Goal: Task Accomplishment & Management: Complete application form

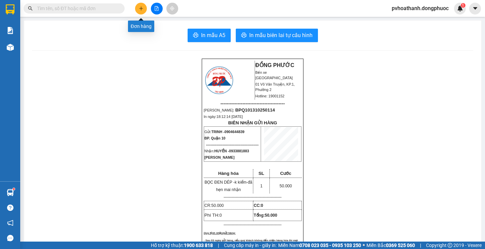
click at [142, 9] on icon "plus" at bounding box center [141, 8] width 5 height 5
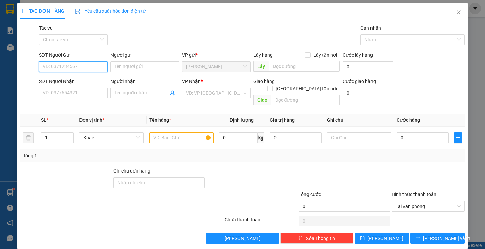
click at [82, 68] on input "SĐT Người Gửi" at bounding box center [73, 66] width 69 height 11
click at [139, 66] on input "Người gửi" at bounding box center [145, 66] width 69 height 11
type input "HƯNG"
click at [80, 69] on input "SĐT Người Gửi" at bounding box center [73, 66] width 69 height 11
type input "0839888857"
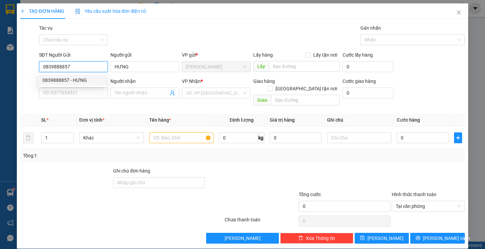
click at [83, 79] on div "0839888857 - HƯNG" at bounding box center [72, 80] width 60 height 7
type input "0908184591"
type input "phúc"
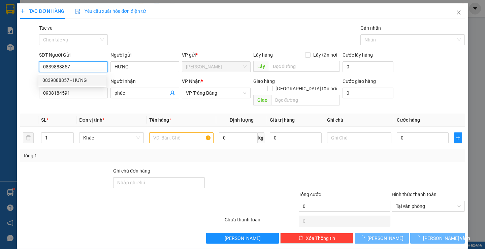
type input "30.000"
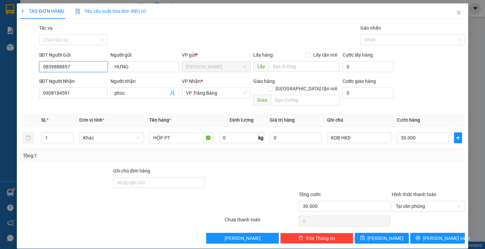
type input "0839888857"
click at [188, 114] on th "Tên hàng *" at bounding box center [182, 120] width 70 height 13
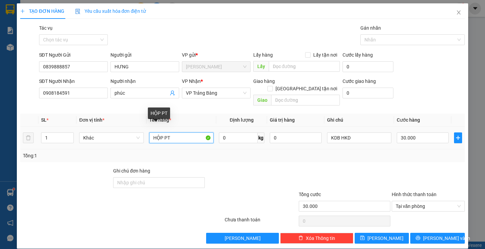
click at [189, 132] on input "HỘP PT" at bounding box center [181, 137] width 64 height 11
type input "4 CÁI MÂM XE"
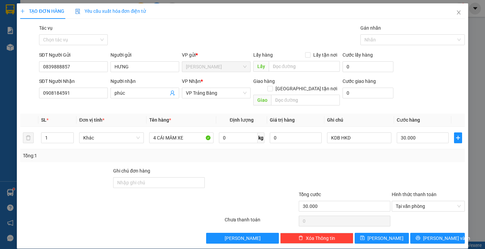
click at [214, 152] on div "Tổng: 1" at bounding box center [242, 155] width 439 height 7
click at [84, 92] on input "0908184591" at bounding box center [73, 93] width 69 height 11
type input "0966997699"
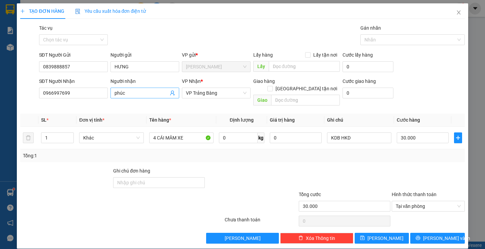
click at [135, 94] on input "phúc" at bounding box center [142, 92] width 54 height 7
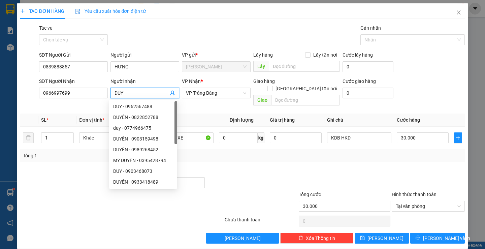
type input "DUY"
click at [209, 114] on th "Tên hàng *" at bounding box center [182, 120] width 70 height 13
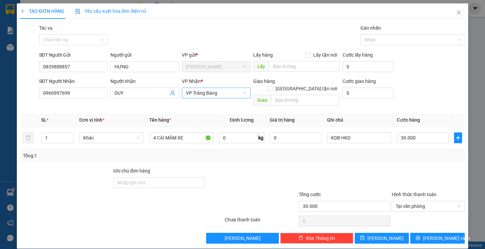
click at [234, 93] on span "VP Trảng Bàng" at bounding box center [216, 93] width 61 height 10
type input "AN SUO"
click at [226, 104] on div "VP Bến xe An Sương" at bounding box center [214, 106] width 60 height 7
click at [338, 156] on div "Transit Pickup Surcharge Ids Transit Deliver Surcharge Ids Transit Deliver Surc…" at bounding box center [242, 133] width 445 height 219
click at [59, 133] on input "1" at bounding box center [57, 138] width 32 height 10
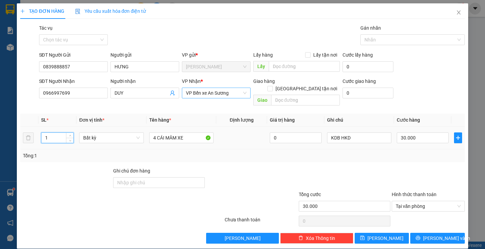
click at [59, 133] on input "1" at bounding box center [57, 138] width 32 height 10
type input "4"
click at [163, 132] on input "4 CÁI MÂM XE" at bounding box center [181, 137] width 64 height 11
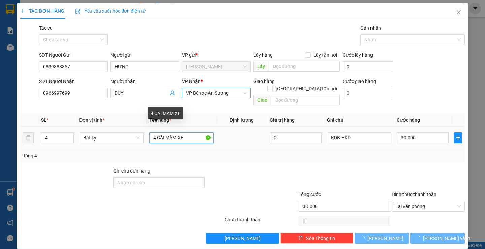
type input "0"
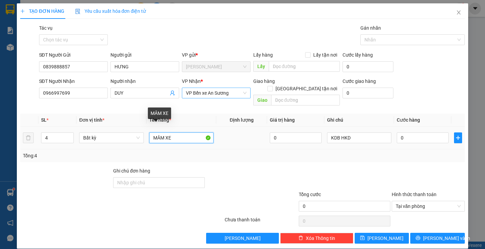
click at [199, 132] on input "MÂM XE" at bounding box center [181, 137] width 64 height 11
click at [151, 132] on input "MÂM XE" at bounding box center [181, 137] width 64 height 11
type input "THÙNG MÂM XE"
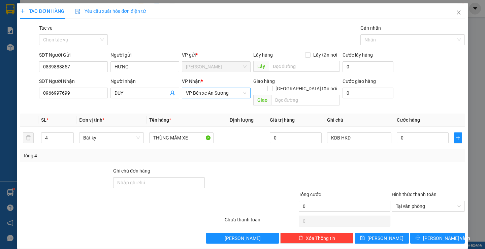
click at [229, 155] on div "Transit Pickup Surcharge Ids Transit Deliver Surcharge Ids Transit Deliver Surc…" at bounding box center [242, 133] width 445 height 219
click at [391, 167] on div at bounding box center [428, 179] width 74 height 24
click at [414, 132] on input "0" at bounding box center [423, 137] width 52 height 11
type input "1"
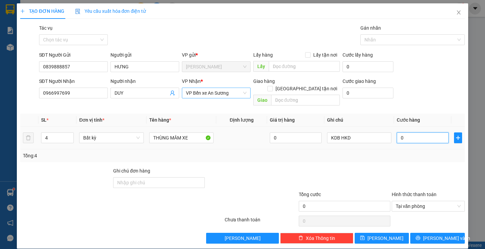
type input "1"
type input "16"
type input "160"
type input "1.600"
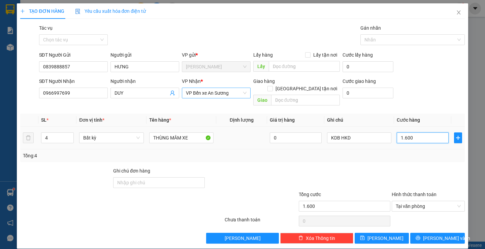
type input "16.000"
type input "160.000"
click at [405, 152] on div "Tổng: 4" at bounding box center [242, 155] width 439 height 7
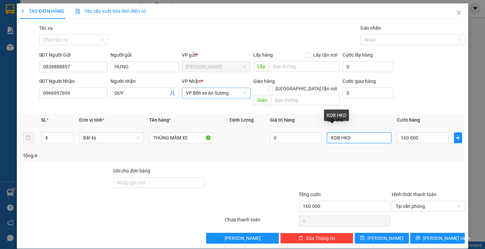
click at [367, 132] on input "KDB HKD" at bounding box center [359, 137] width 64 height 11
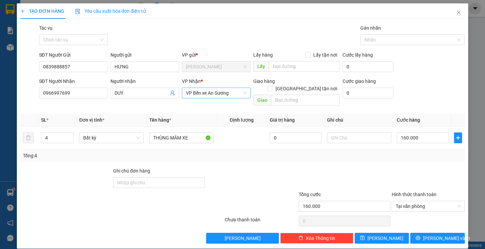
click at [386, 155] on div "Transit Pickup Surcharge Ids Transit Deliver Surcharge Ids Transit Deliver Surc…" at bounding box center [242, 133] width 445 height 219
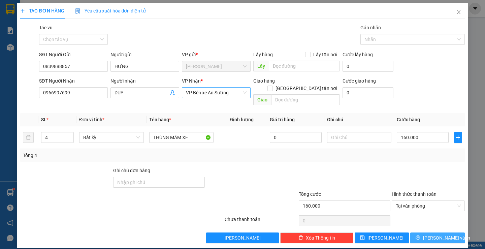
click at [437, 234] on span "[PERSON_NAME] và In" at bounding box center [446, 237] width 47 height 7
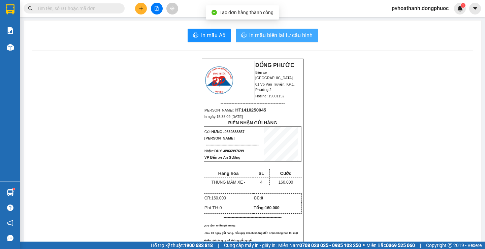
click at [277, 31] on button "In mẫu biên lai tự cấu hình" at bounding box center [277, 35] width 82 height 13
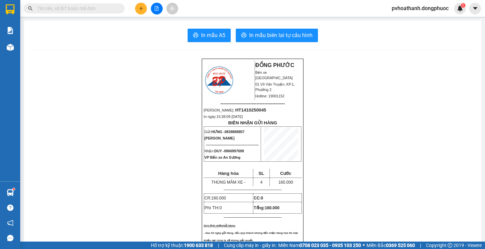
click at [105, 9] on input "text" at bounding box center [77, 8] width 80 height 7
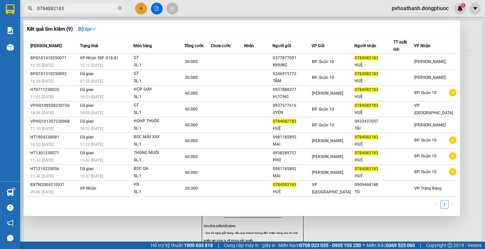
type input "0784082183"
click at [267, 26] on div "Kết quả tìm kiếm ( 9 ) Bộ lọc" at bounding box center [242, 29] width 430 height 11
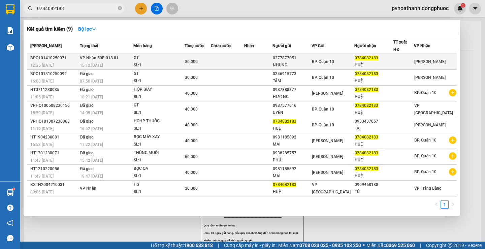
click at [57, 58] on div "BPQ101410250071" at bounding box center [54, 58] width 48 height 7
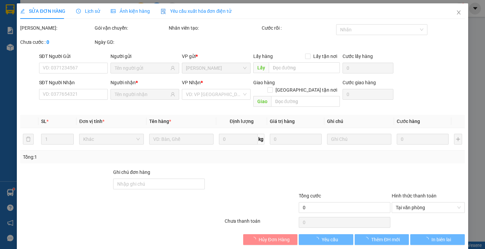
type input "0377877051"
type input "NHUNG"
type input "0784082183"
type input "HUỆ"
type input "30.000"
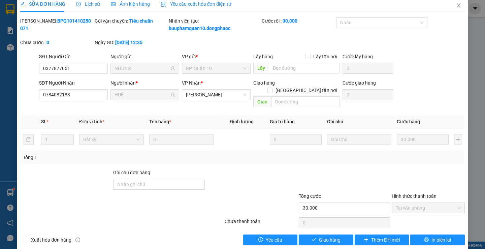
scroll to position [9, 0]
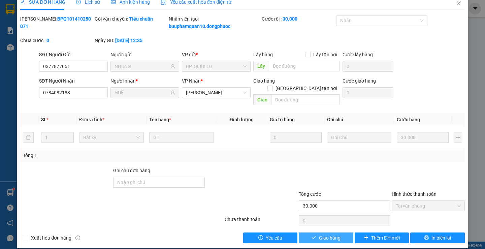
click at [324, 234] on span "Giao hàng" at bounding box center [330, 237] width 22 height 7
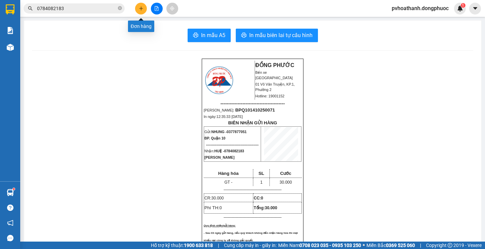
click at [143, 11] on button at bounding box center [141, 9] width 12 height 12
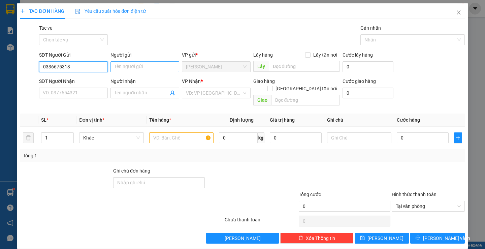
type input "0336675313"
click at [146, 66] on input "Người gửi" at bounding box center [145, 66] width 69 height 11
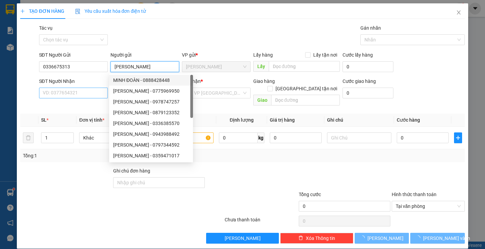
type input "[PERSON_NAME]"
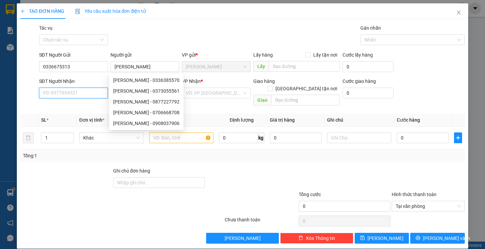
click at [85, 93] on input "SĐT Người Nhận" at bounding box center [73, 93] width 69 height 11
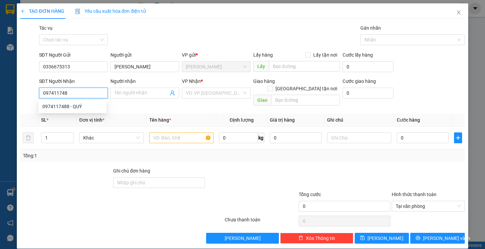
type input "0974117488"
click at [86, 108] on div "0974117488 - QUÝ" at bounding box center [72, 106] width 60 height 7
type input "QUÝ"
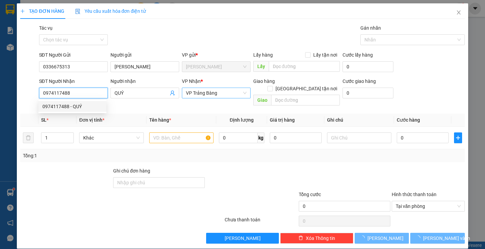
type input "20.000"
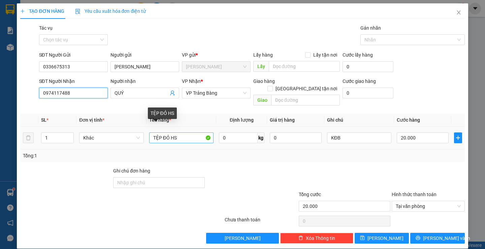
type input "0974117488"
click at [159, 132] on input "TỆP ĐỎ HS" at bounding box center [181, 137] width 64 height 11
click at [179, 132] on input "TỆP ĐỎ HS" at bounding box center [181, 137] width 64 height 11
type input "T"
type input "HS"
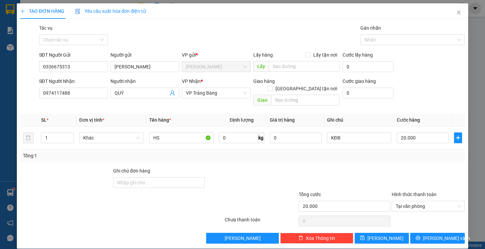
click at [195, 106] on div "Transit Pickup Surcharge Ids Transit Deliver Surcharge Ids Transit Deliver Surc…" at bounding box center [242, 133] width 445 height 219
click at [386, 157] on div "Transit Pickup Surcharge Ids Transit Deliver Surcharge Ids Transit Deliver Surc…" at bounding box center [242, 133] width 445 height 219
click at [445, 235] on span "[PERSON_NAME] và In" at bounding box center [446, 238] width 47 height 7
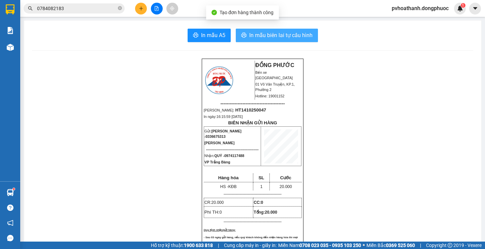
click at [300, 37] on span "In mẫu biên lai tự cấu hình" at bounding box center [280, 35] width 63 height 8
